Goal: Information Seeking & Learning: Learn about a topic

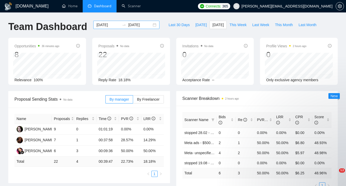
click at [151, 26] on div "[DATE] [DATE]" at bounding box center [126, 25] width 66 height 8
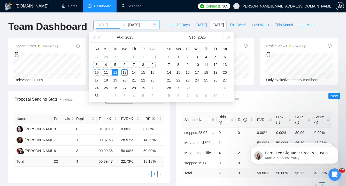
type input "[DATE]"
click at [143, 57] on div "1" at bounding box center [143, 57] width 6 height 6
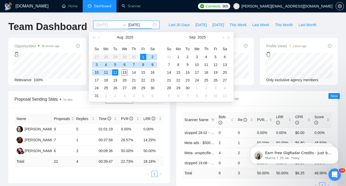
type input "[DATE]"
click at [125, 72] on div "13" at bounding box center [124, 72] width 6 height 6
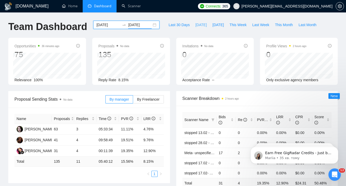
click at [199, 25] on span "[DATE]" at bounding box center [200, 25] width 11 height 6
type input "[DATE]"
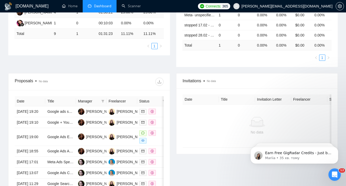
scroll to position [128, 0]
click at [56, 145] on td "Google Ads Expert Needed for Collaboration" at bounding box center [60, 137] width 30 height 18
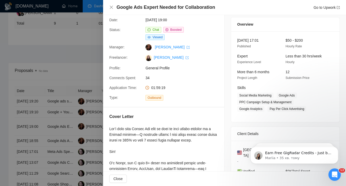
scroll to position [4, 0]
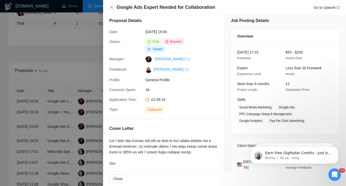
click at [170, 8] on h4 "Google Ads Expert Needed for Collaboration" at bounding box center [165, 7] width 98 height 6
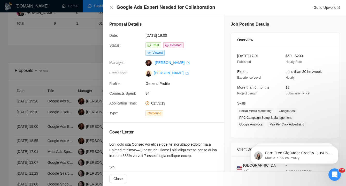
scroll to position [0, 0]
click at [323, 7] on link "Go to Upwork" at bounding box center [326, 7] width 26 height 4
click at [47, 45] on div at bounding box center [173, 93] width 346 height 186
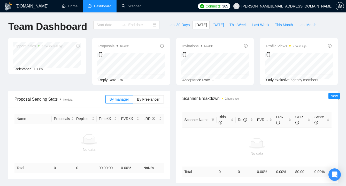
type input "[DATE]"
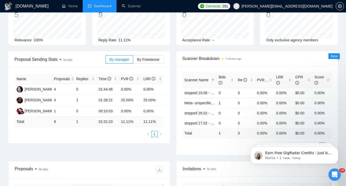
scroll to position [1, 0]
